Goal: Register for event/course

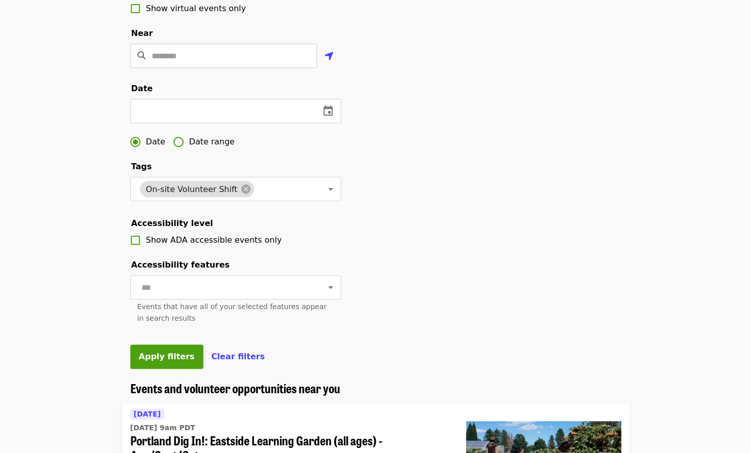
scroll to position [246, 0]
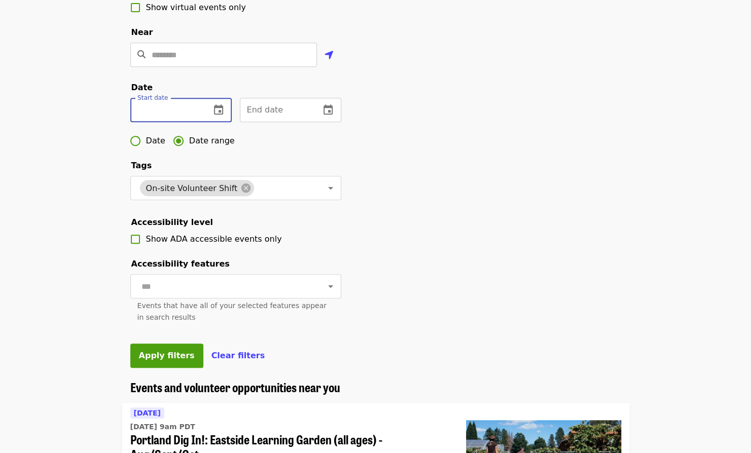
click at [187, 122] on input "text" at bounding box center [166, 110] width 72 height 24
click at [208, 122] on button "change date" at bounding box center [218, 110] width 24 height 24
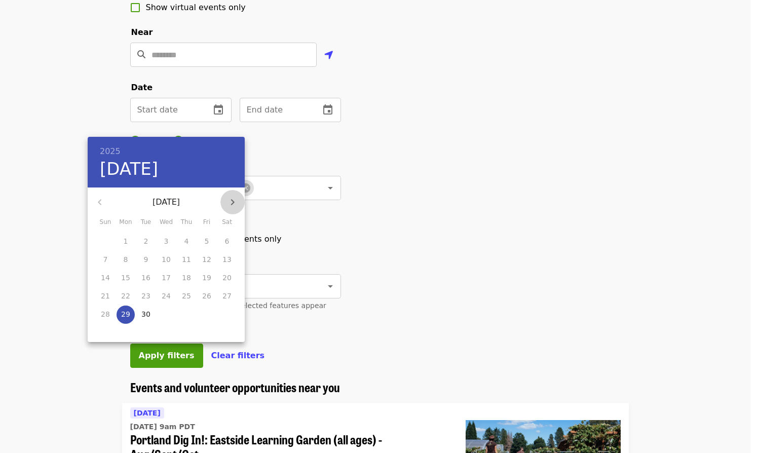
click at [236, 201] on icon "button" at bounding box center [233, 202] width 12 height 12
click at [202, 243] on span "3" at bounding box center [207, 241] width 18 height 10
type input "**********"
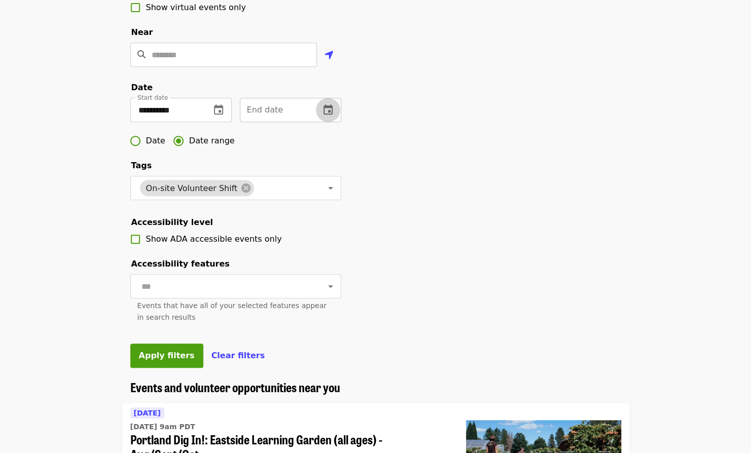
click at [327, 116] on icon "change date" at bounding box center [328, 110] width 12 height 12
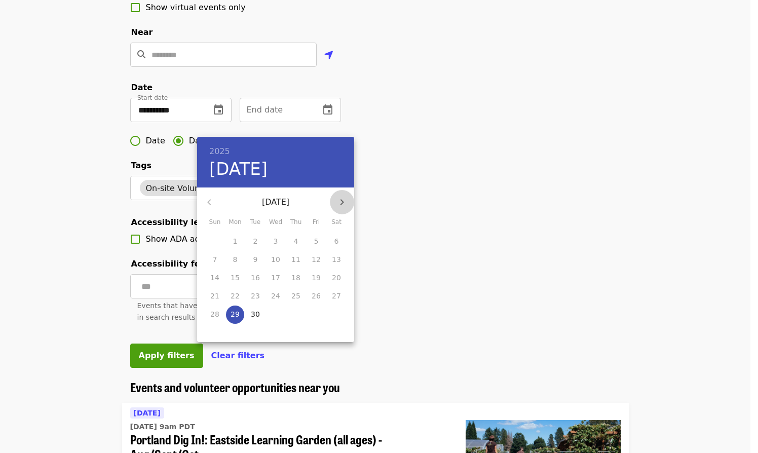
click at [346, 202] on icon "button" at bounding box center [342, 202] width 12 height 12
click at [316, 311] on p "31" at bounding box center [316, 314] width 9 height 10
type input "**********"
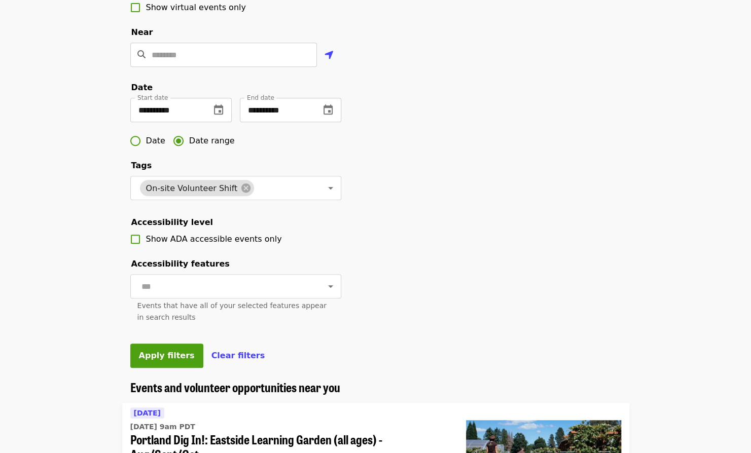
click at [448, 212] on div "**********" at bounding box center [375, 97] width 507 height 565
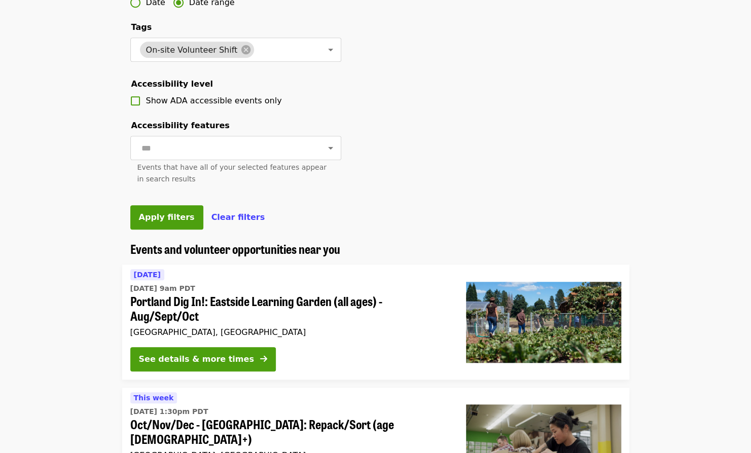
scroll to position [385, 0]
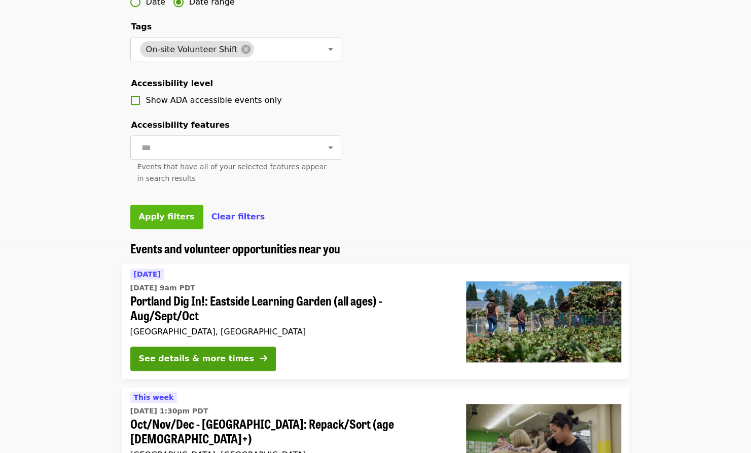
click at [174, 222] on span "Apply filters" at bounding box center [167, 217] width 56 height 10
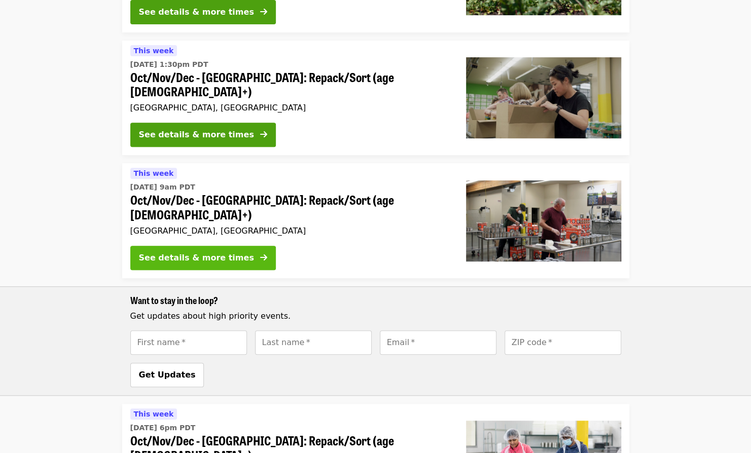
scroll to position [199, 0]
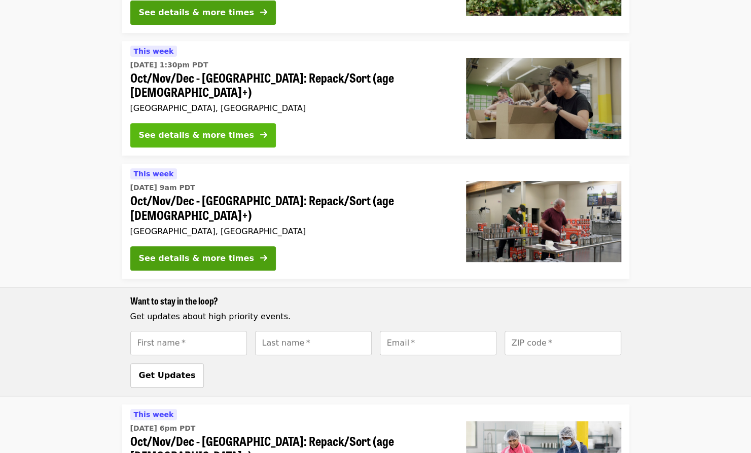
click at [211, 129] on div "See details & more times" at bounding box center [196, 135] width 115 height 12
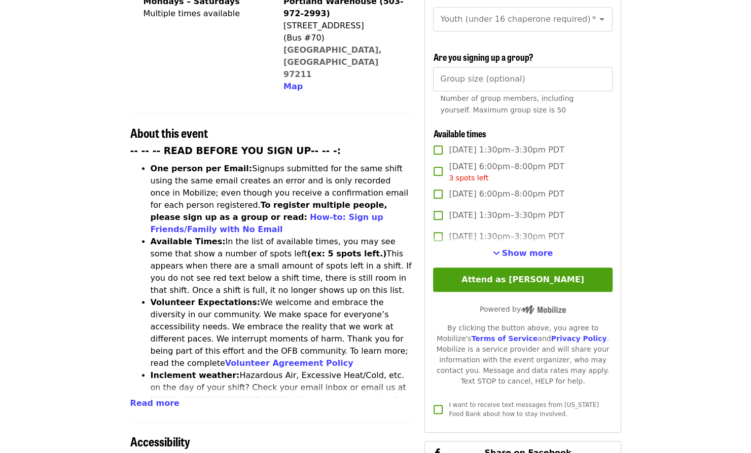
scroll to position [288, 0]
click at [535, 250] on span "Show more" at bounding box center [527, 254] width 51 height 10
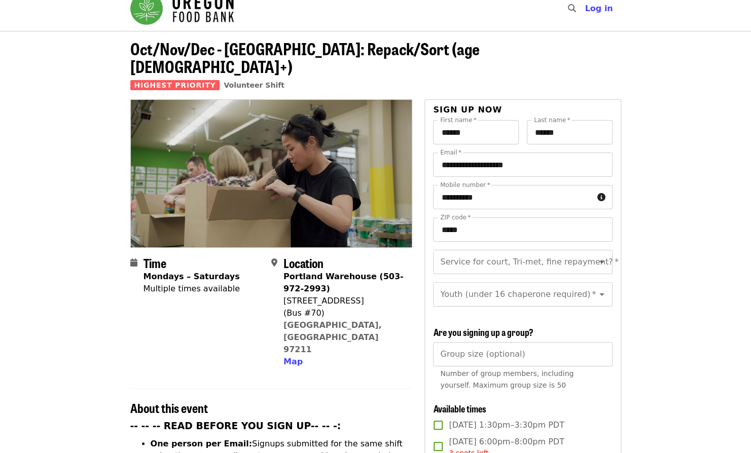
scroll to position [0, 0]
